Goal: Task Accomplishment & Management: Manage account settings

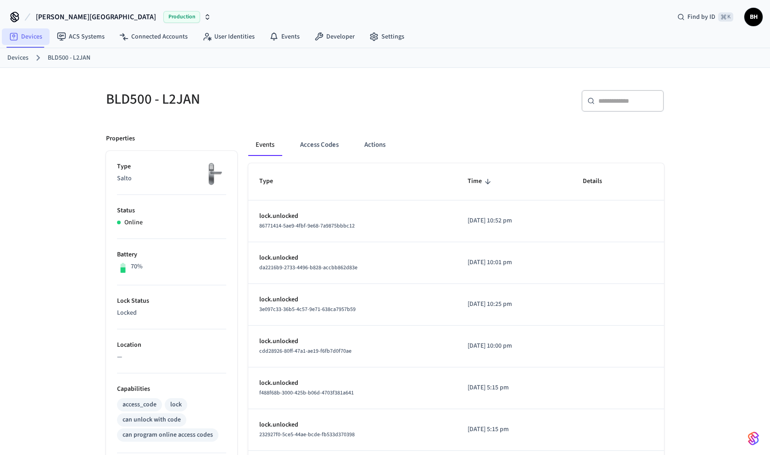
click at [27, 41] on link "Devices" at bounding box center [26, 36] width 48 height 17
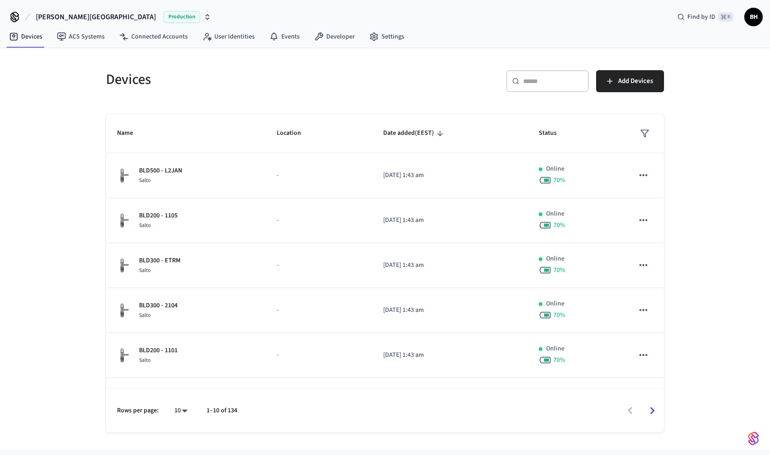
click at [525, 86] on div "​ ​" at bounding box center [547, 81] width 83 height 22
paste input "**********"
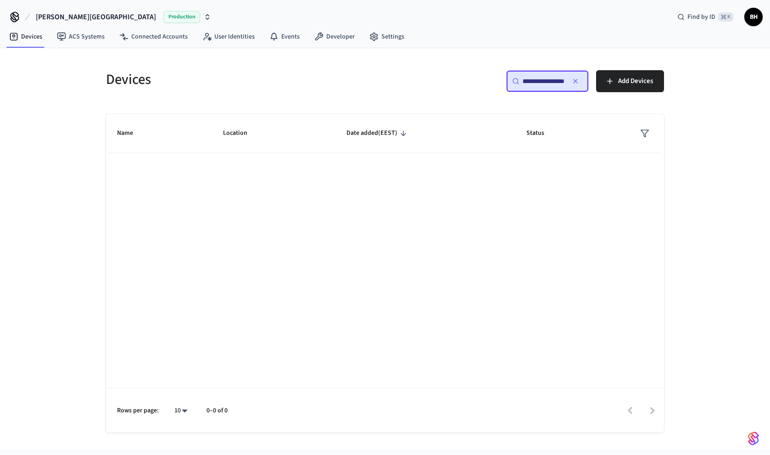
type input "**********"
click at [576, 80] on icon "button" at bounding box center [575, 81] width 7 height 7
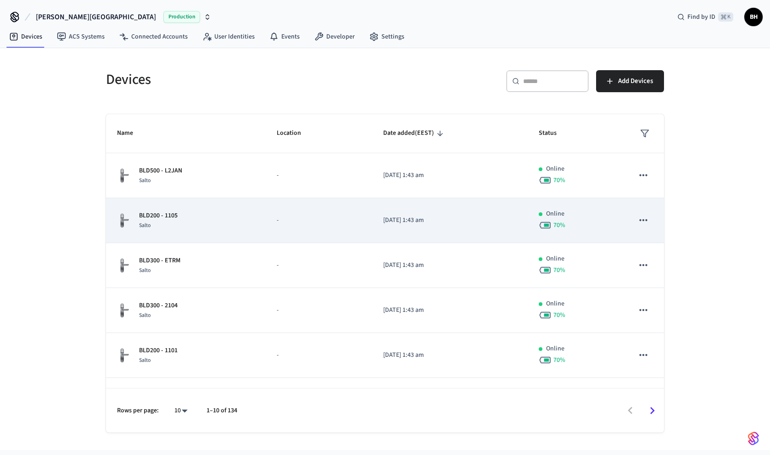
scroll to position [6, 0]
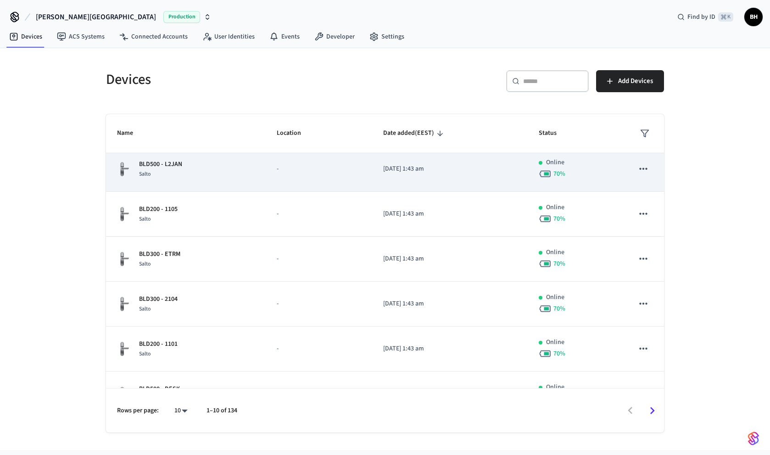
click at [329, 172] on p "-" at bounding box center [319, 169] width 85 height 10
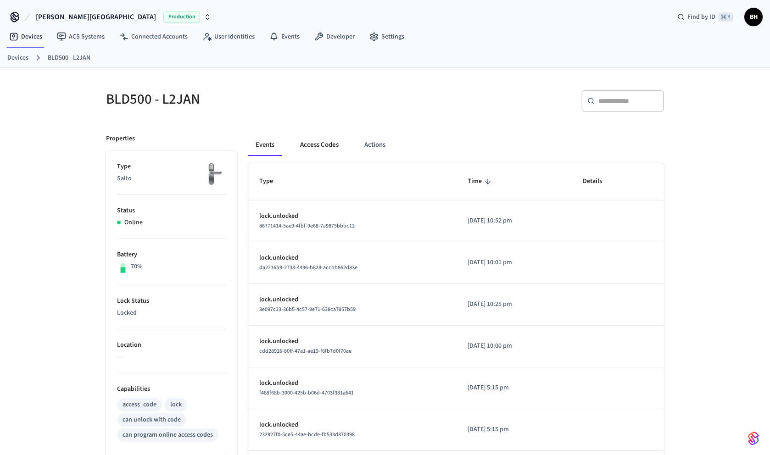
click at [330, 143] on button "Access Codes" at bounding box center [319, 145] width 53 height 22
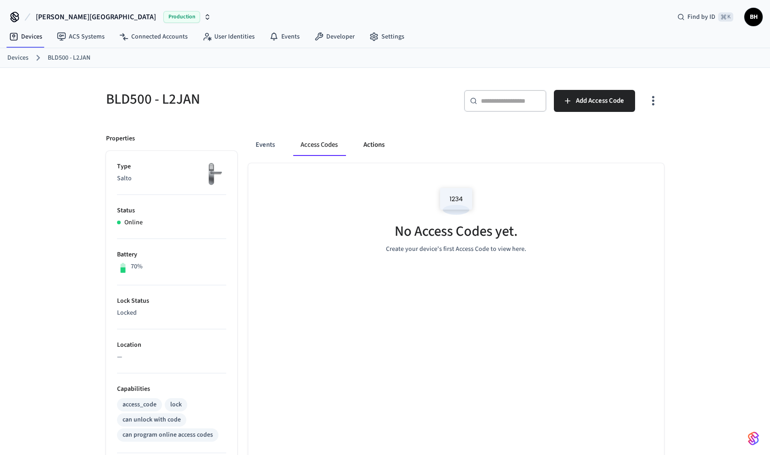
click at [369, 145] on button "Actions" at bounding box center [374, 145] width 36 height 22
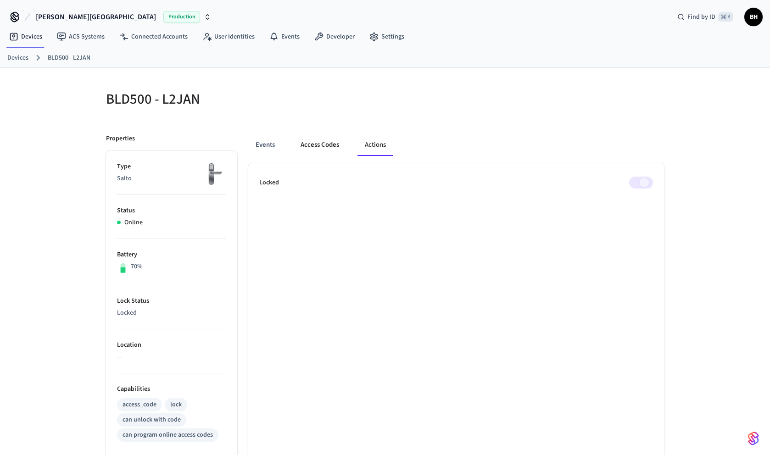
click at [331, 152] on button "Access Codes" at bounding box center [319, 145] width 53 height 22
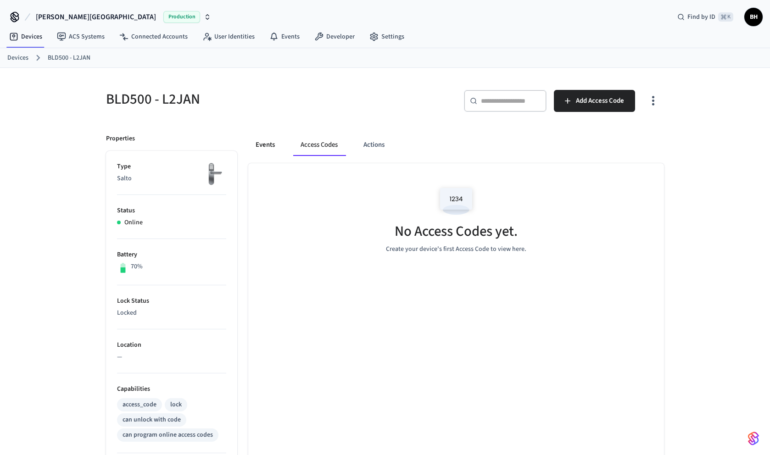
click at [277, 146] on button "Events" at bounding box center [265, 145] width 34 height 22
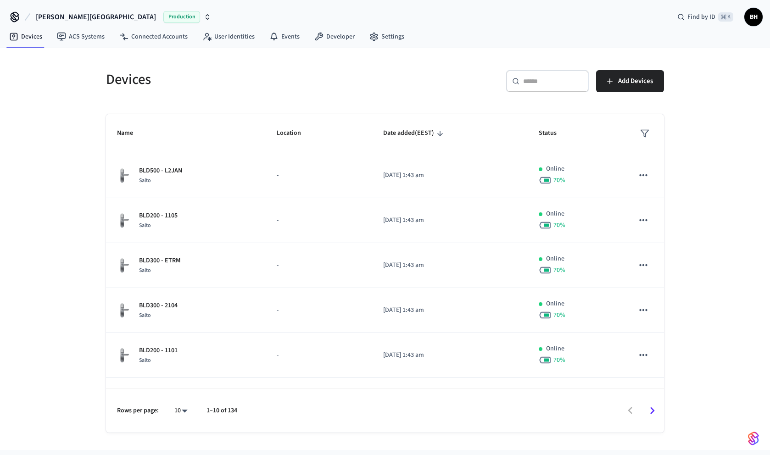
click at [753, 22] on span "BH" at bounding box center [753, 17] width 17 height 17
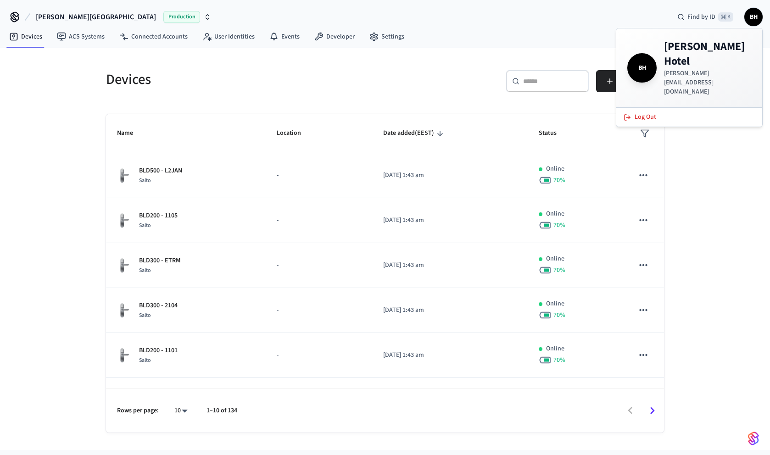
click at [708, 142] on div "Devices ​ ​ Add Devices Name Location Date added (EEST) Status BLD500 - L2JAN S…" at bounding box center [385, 249] width 770 height 402
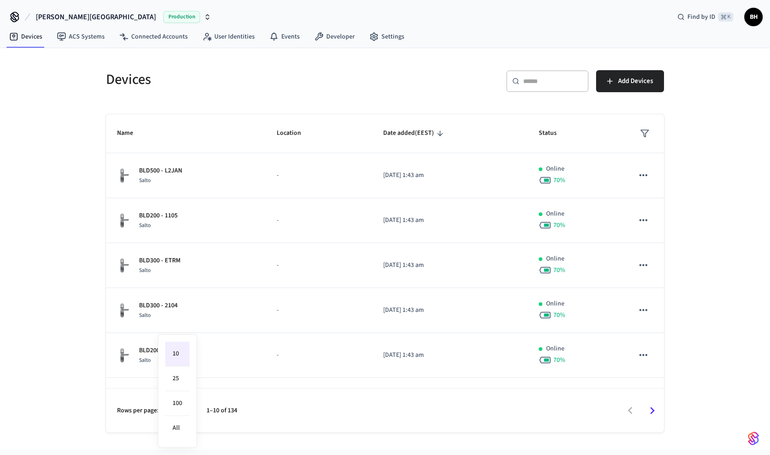
click at [184, 412] on body "[PERSON_NAME] Hotel Production Find by ID ⌘ K BH Devices ACS Systems Connected …" at bounding box center [385, 225] width 770 height 450
click at [183, 432] on li "All" at bounding box center [177, 428] width 24 height 24
type input "**"
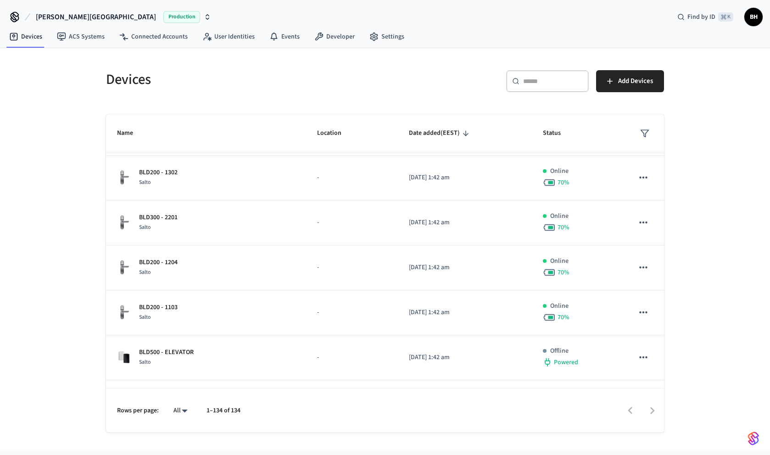
scroll to position [1985, 0]
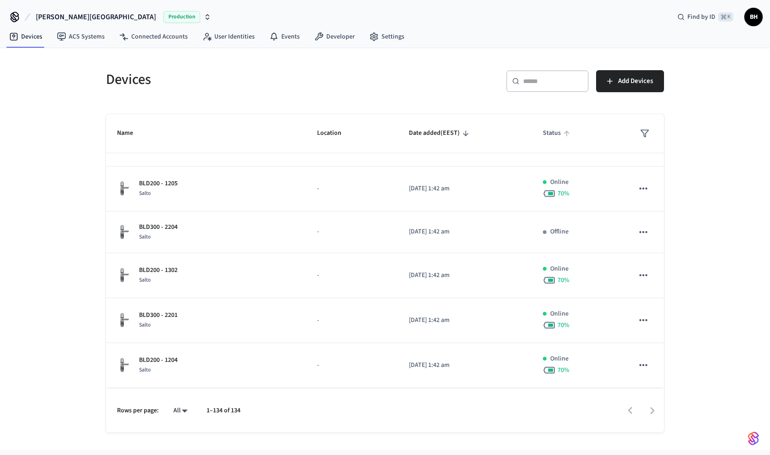
click at [554, 132] on span "Status" at bounding box center [558, 133] width 30 height 14
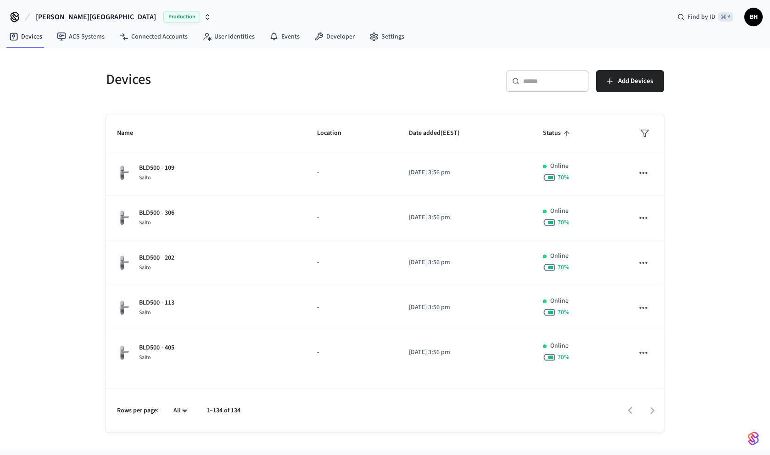
click at [554, 132] on span "Status" at bounding box center [558, 133] width 30 height 14
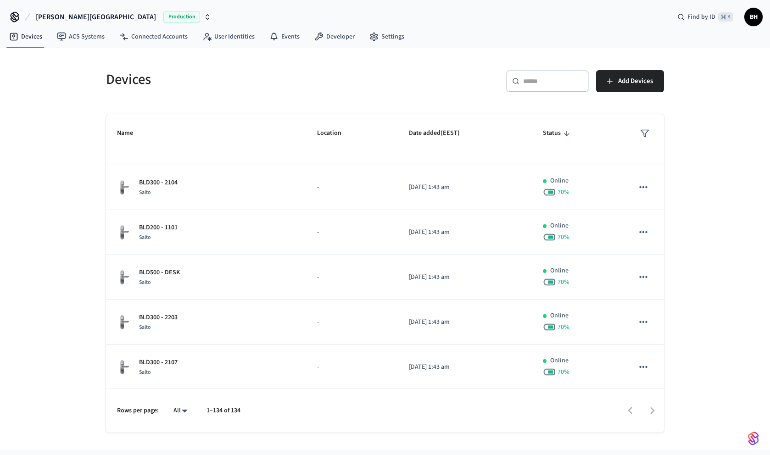
scroll to position [0, 0]
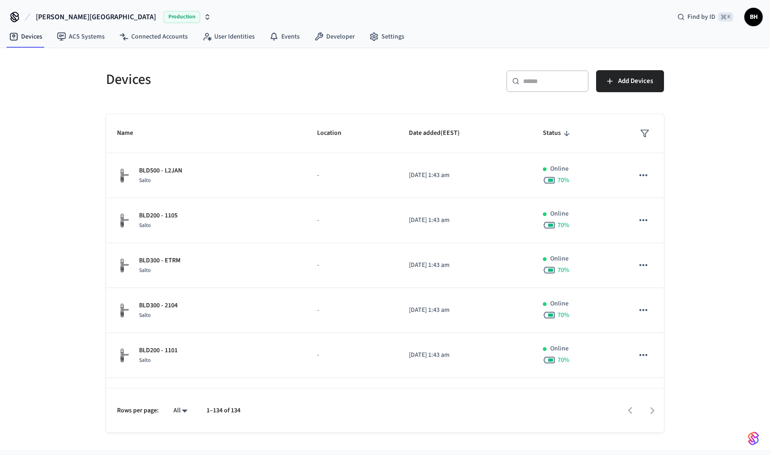
click at [558, 134] on span "Status" at bounding box center [558, 133] width 30 height 14
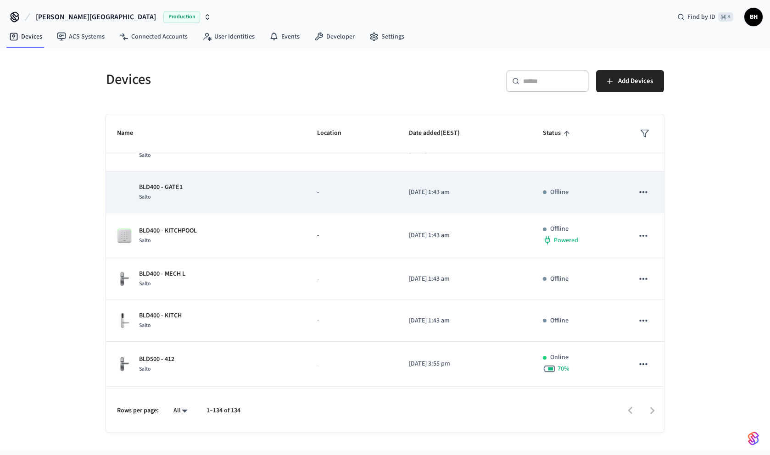
scroll to position [484, 0]
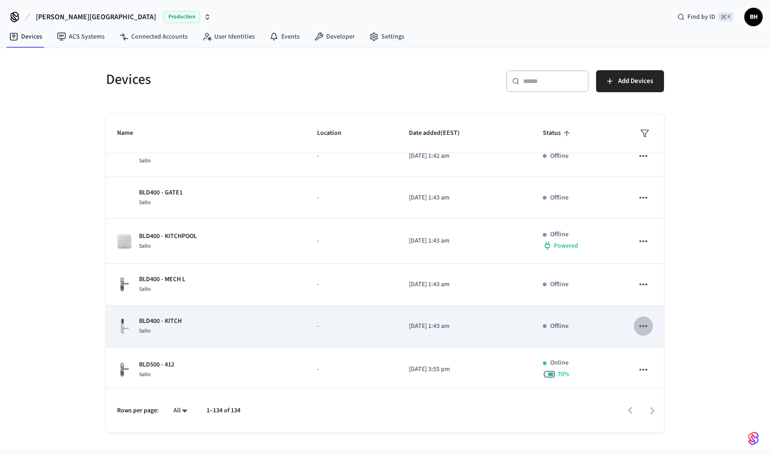
click at [647, 328] on icon "sticky table" at bounding box center [643, 326] width 12 height 12
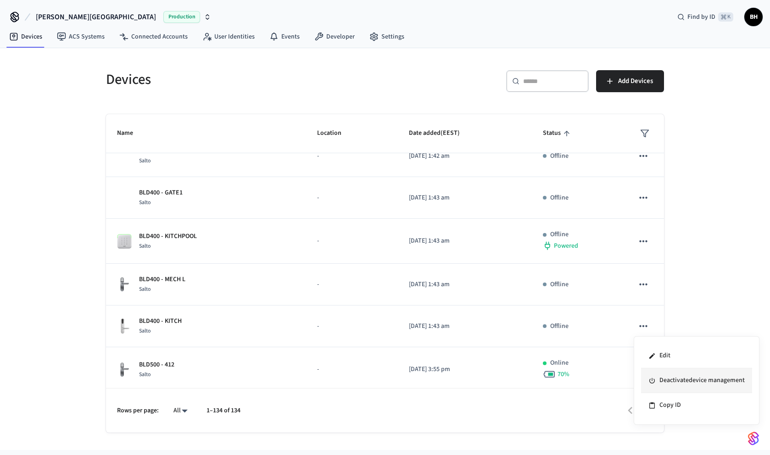
click at [664, 387] on li "Deactivate device management" at bounding box center [696, 381] width 111 height 25
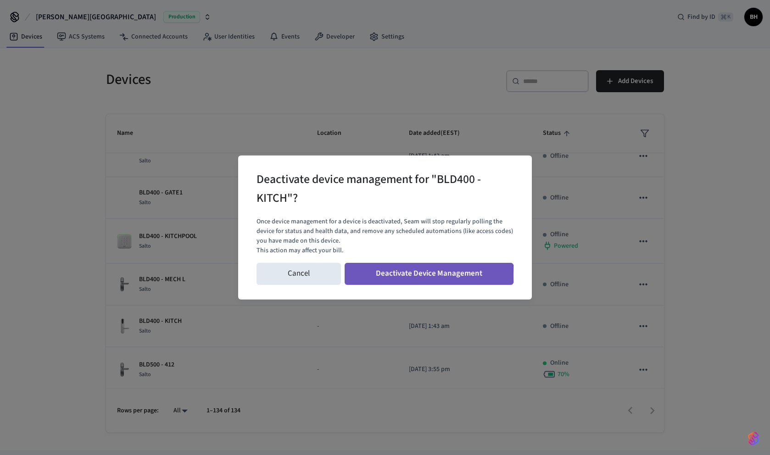
click at [369, 275] on button "Deactivate Device Management" at bounding box center [429, 274] width 169 height 22
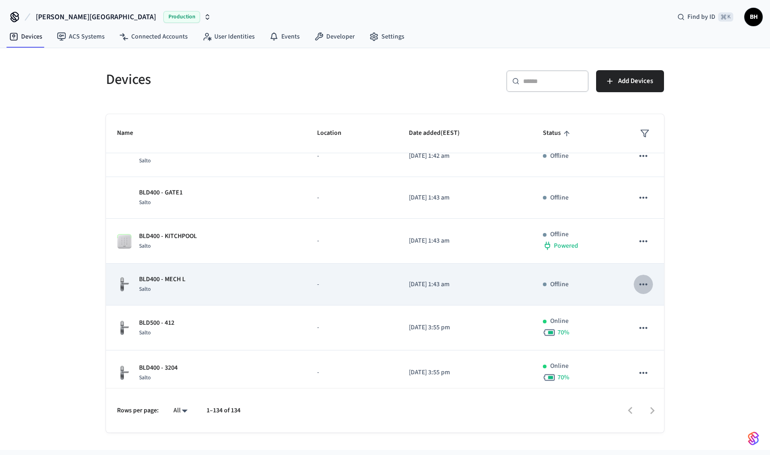
click at [645, 285] on icon "sticky table" at bounding box center [643, 285] width 12 height 12
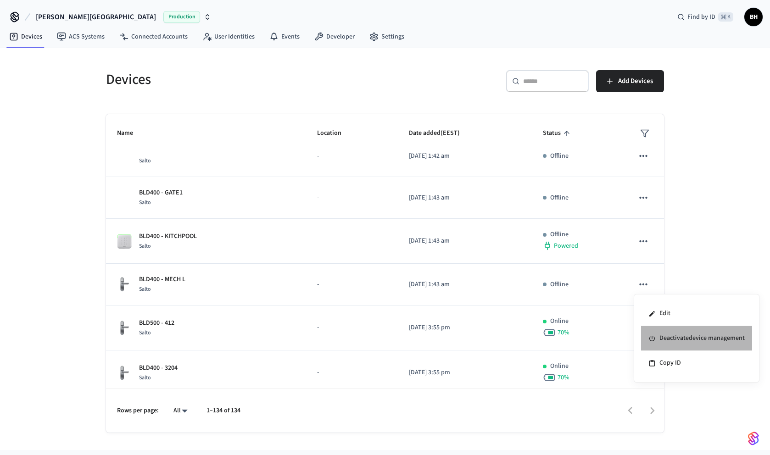
click at [655, 337] on icon at bounding box center [651, 338] width 7 height 7
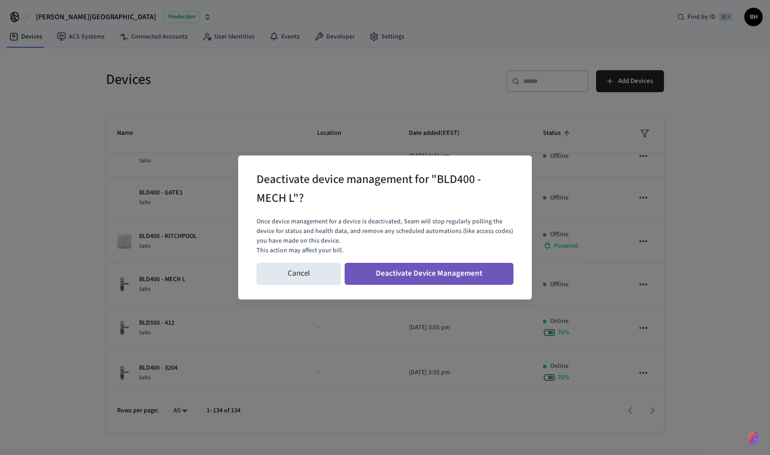
click at [481, 274] on button "Deactivate Device Management" at bounding box center [429, 274] width 169 height 22
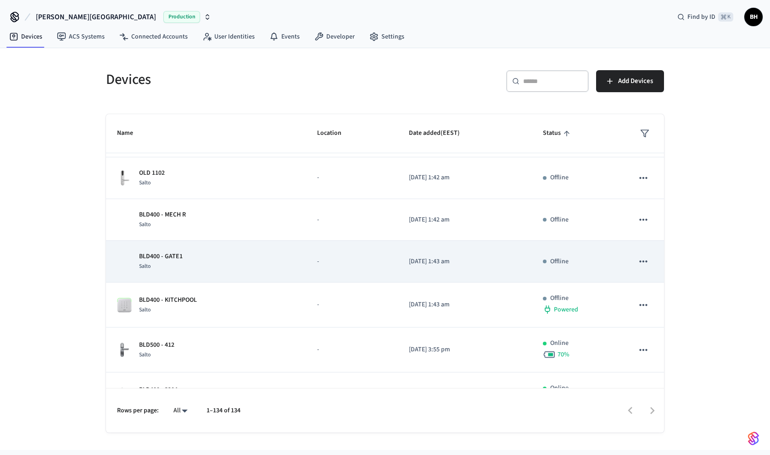
scroll to position [408, 0]
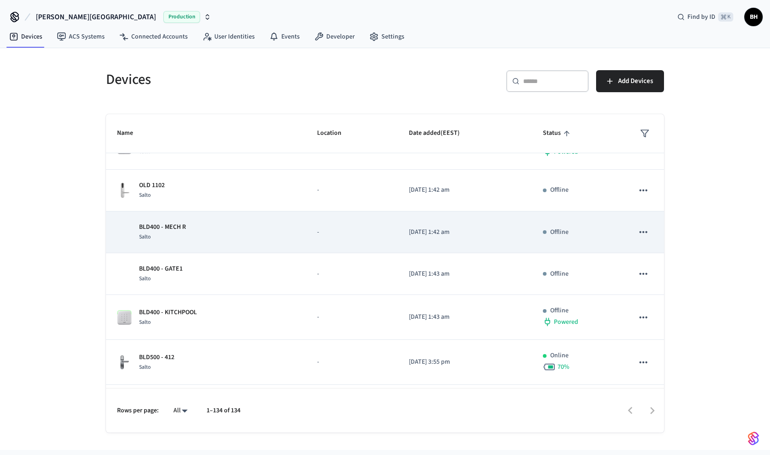
click at [641, 236] on icon "sticky table" at bounding box center [643, 232] width 12 height 12
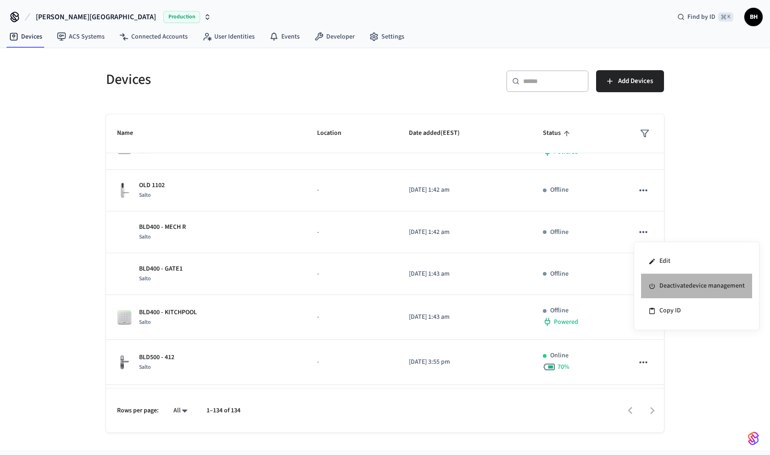
click at [654, 288] on icon at bounding box center [651, 286] width 7 height 7
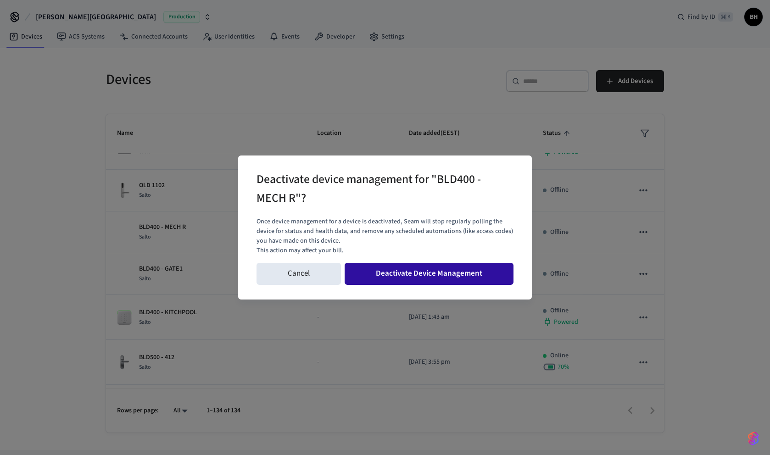
click at [474, 276] on button "Deactivate Device Management" at bounding box center [429, 274] width 169 height 22
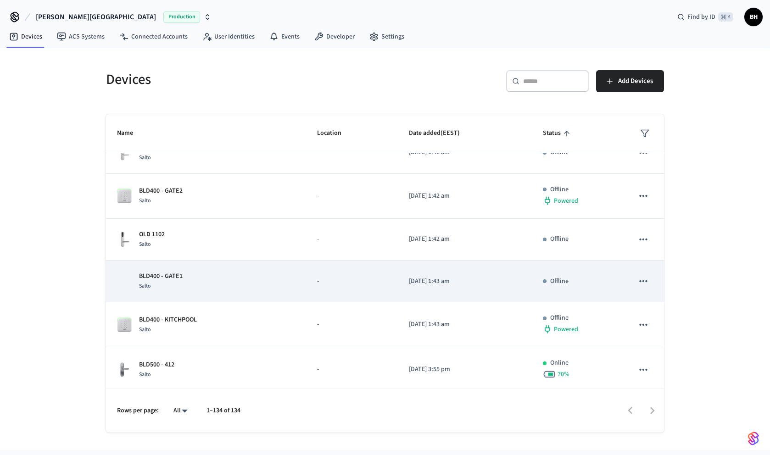
scroll to position [359, 0]
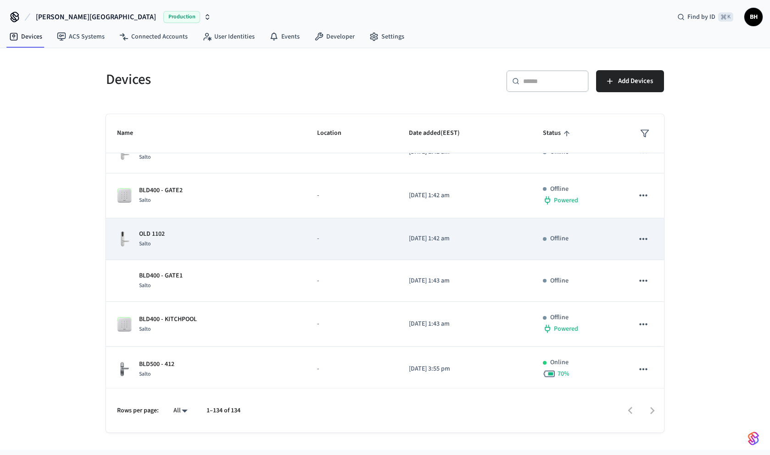
click at [647, 240] on icon "sticky table" at bounding box center [643, 239] width 12 height 12
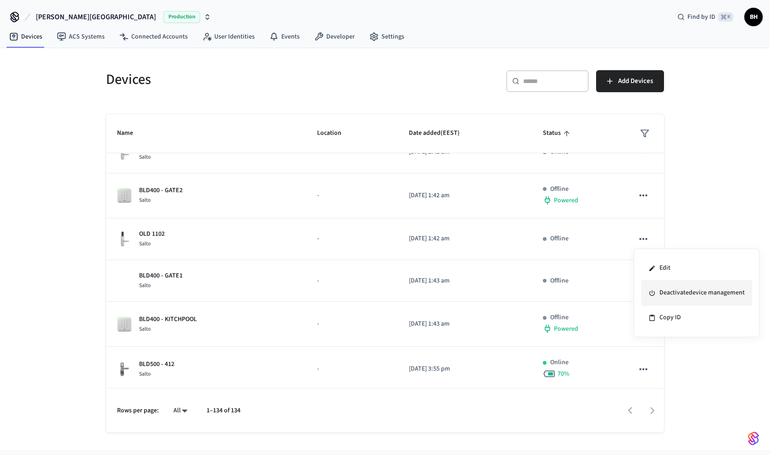
click at [655, 290] on icon at bounding box center [651, 293] width 7 height 7
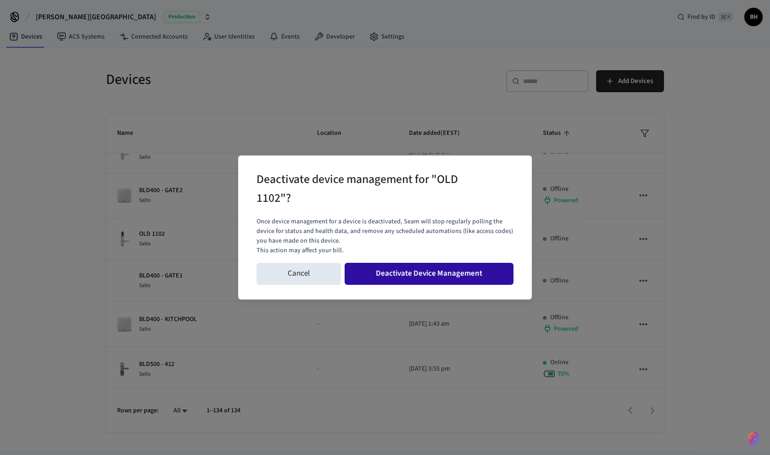
click at [487, 272] on button "Deactivate Device Management" at bounding box center [429, 274] width 169 height 22
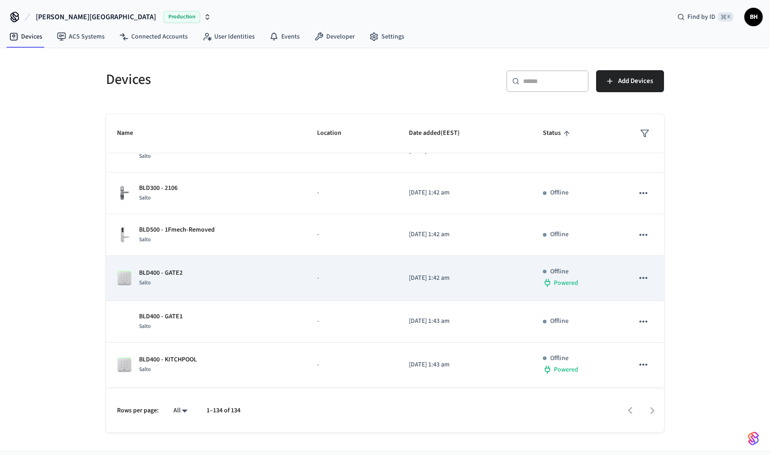
scroll to position [274, 0]
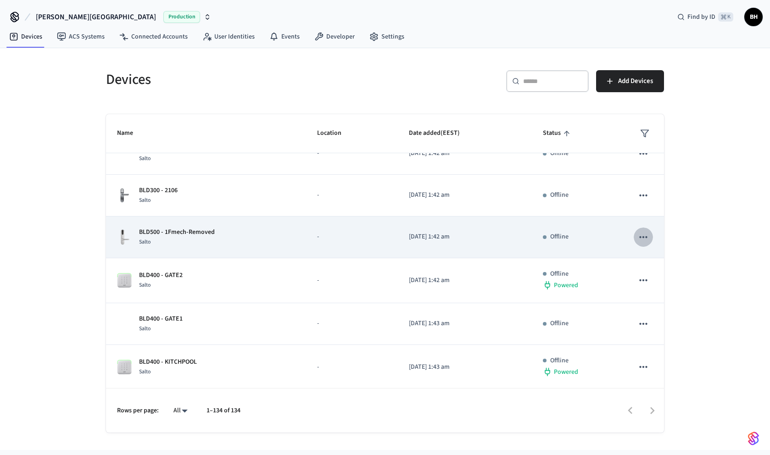
click at [644, 237] on icon "sticky table" at bounding box center [643, 237] width 8 height 2
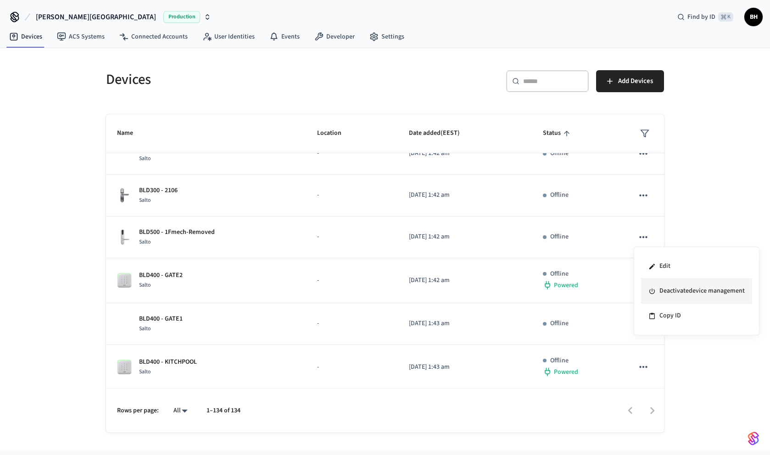
click at [659, 290] on li "Deactivate device management" at bounding box center [696, 291] width 111 height 25
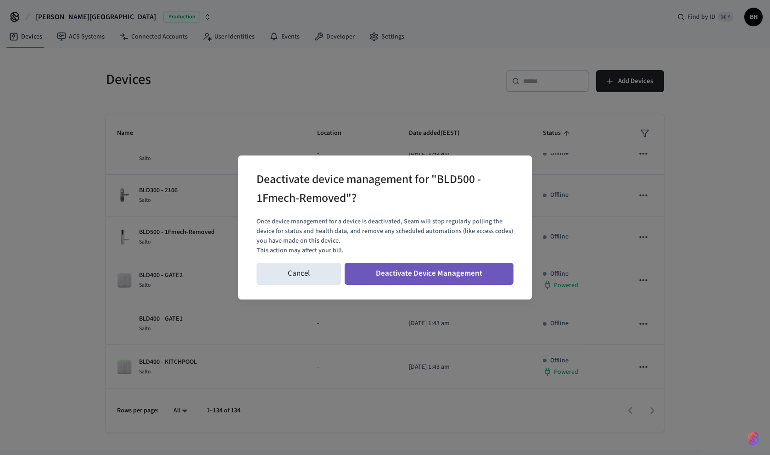
click at [461, 269] on button "Deactivate Device Management" at bounding box center [429, 274] width 169 height 22
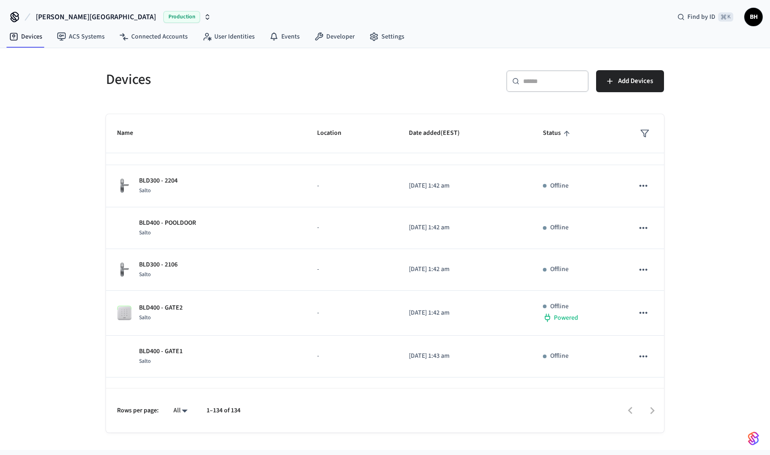
scroll to position [195, 0]
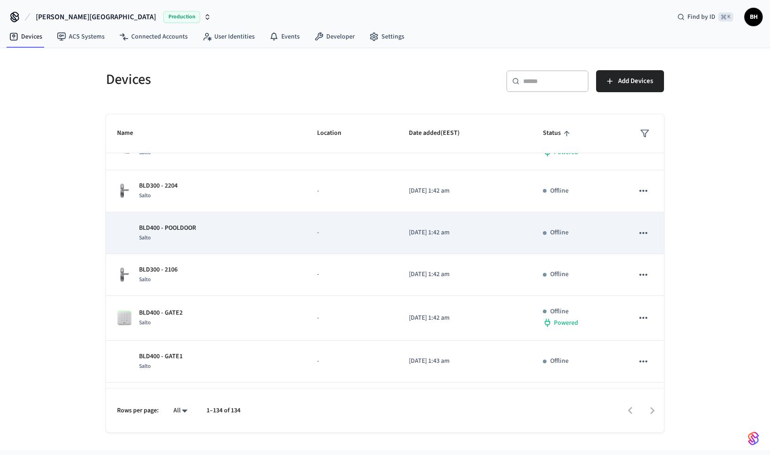
click at [642, 230] on icon "sticky table" at bounding box center [643, 233] width 12 height 12
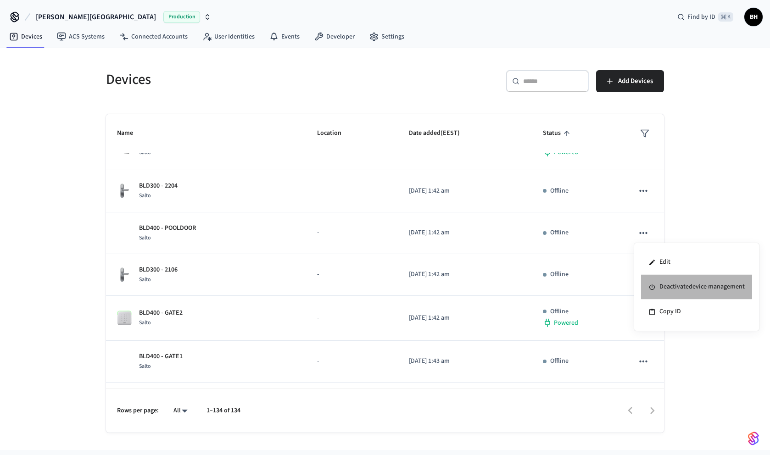
click at [648, 284] on icon at bounding box center [651, 287] width 7 height 7
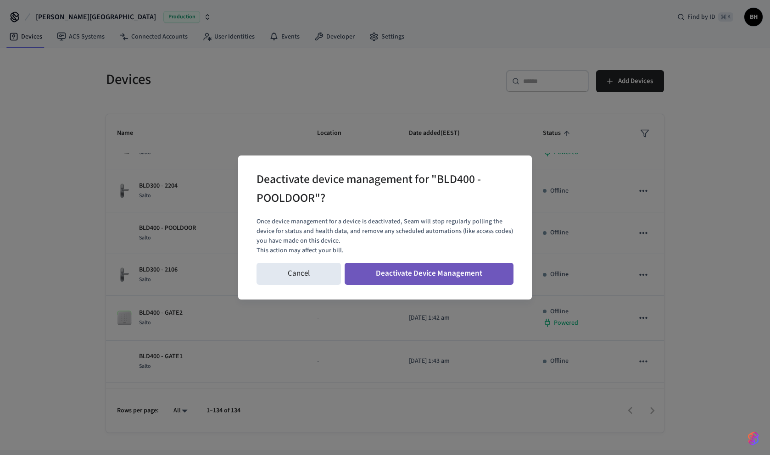
click at [486, 271] on button "Deactivate Device Management" at bounding box center [429, 274] width 169 height 22
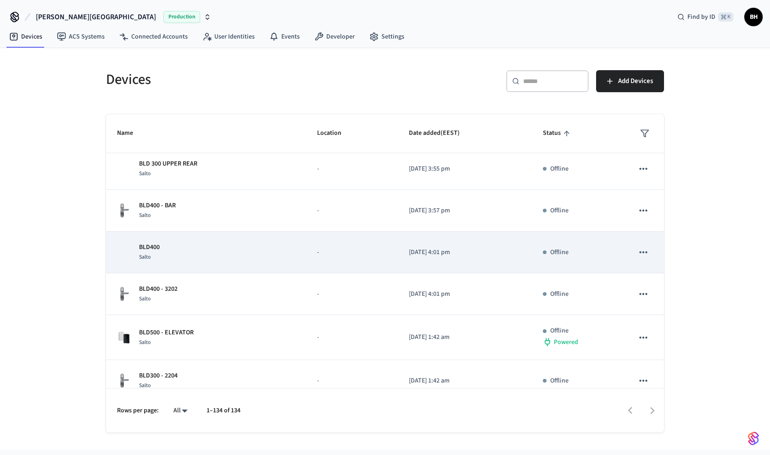
scroll to position [0, 0]
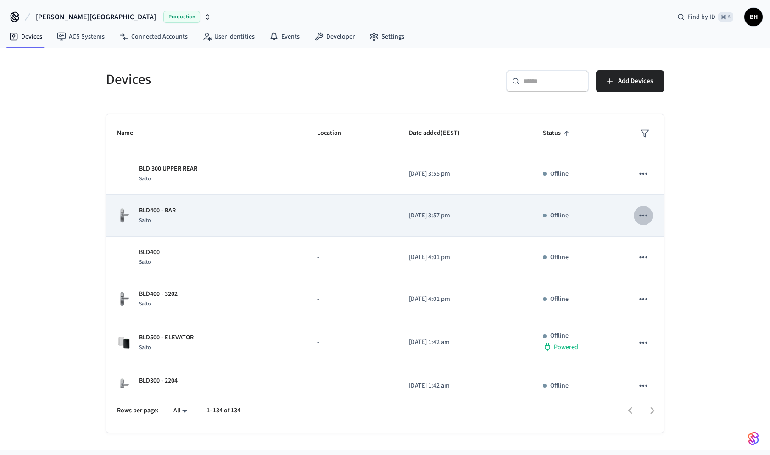
click at [648, 213] on icon "sticky table" at bounding box center [643, 216] width 12 height 12
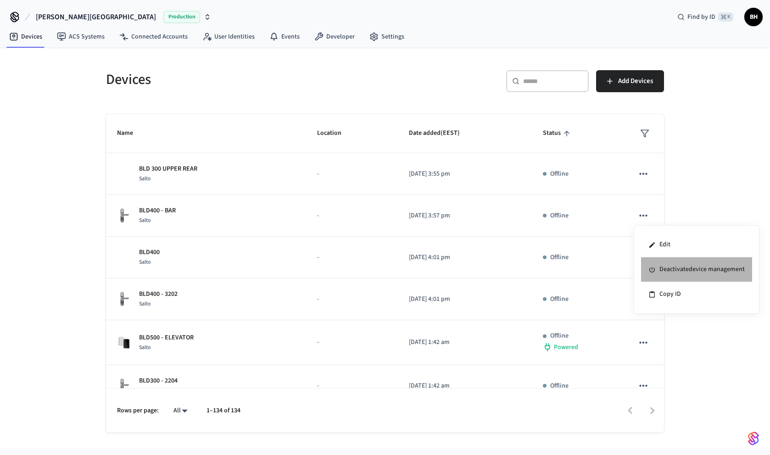
click at [663, 268] on li "Deactivate device management" at bounding box center [696, 269] width 111 height 25
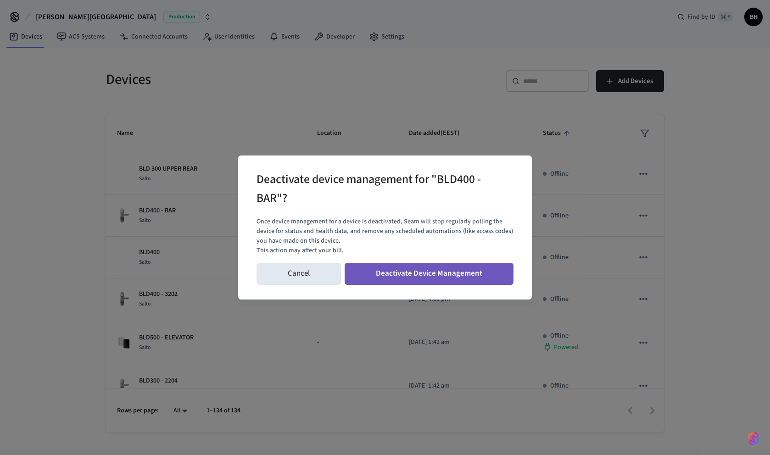
click at [494, 274] on button "Deactivate Device Management" at bounding box center [429, 274] width 169 height 22
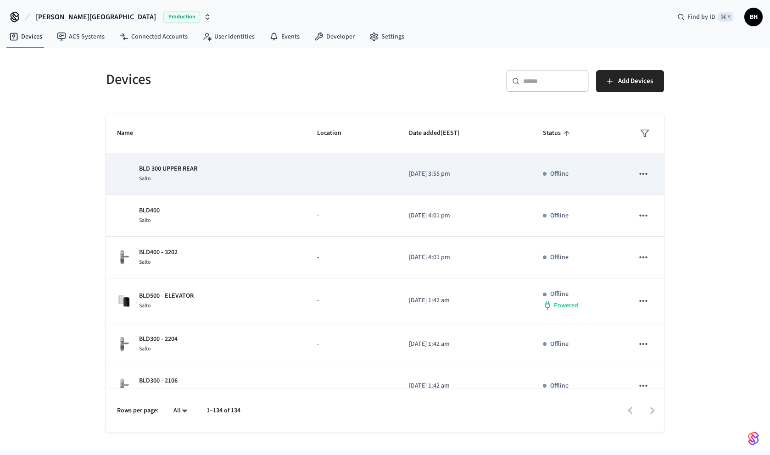
click at [647, 174] on icon "sticky table" at bounding box center [643, 174] width 8 height 2
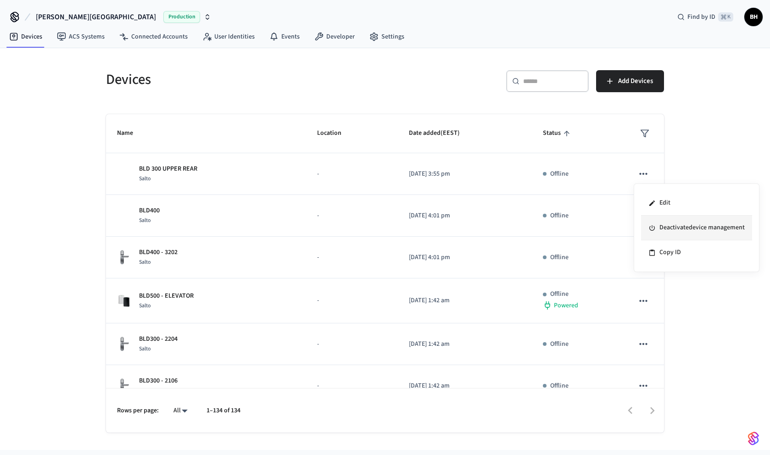
click at [649, 229] on icon at bounding box center [651, 227] width 7 height 7
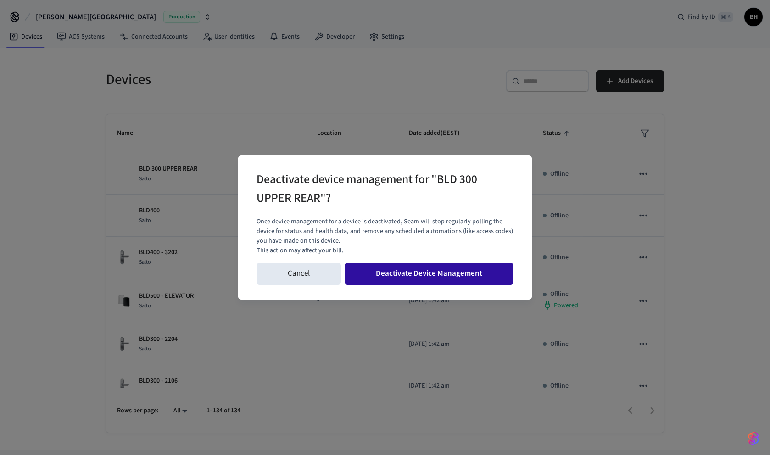
click at [475, 271] on button "Deactivate Device Management" at bounding box center [429, 274] width 169 height 22
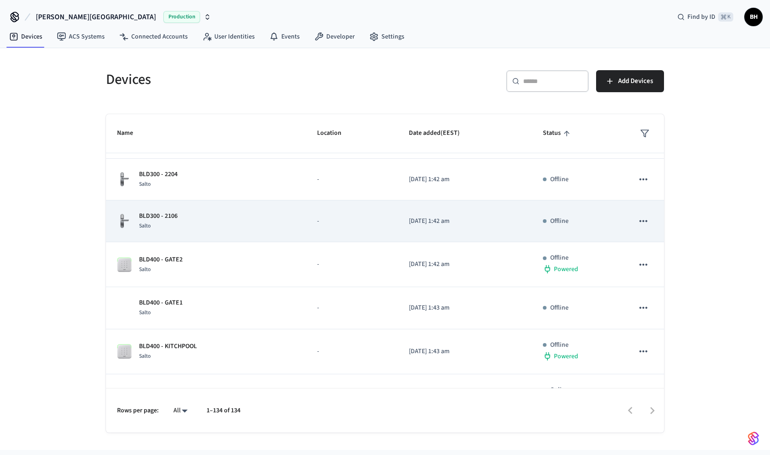
scroll to position [128, 0]
